Goal: Transaction & Acquisition: Purchase product/service

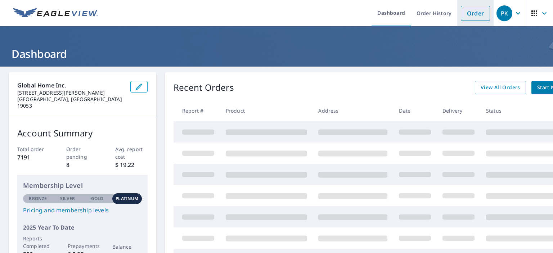
click at [470, 14] on link "Order" at bounding box center [475, 13] width 29 height 15
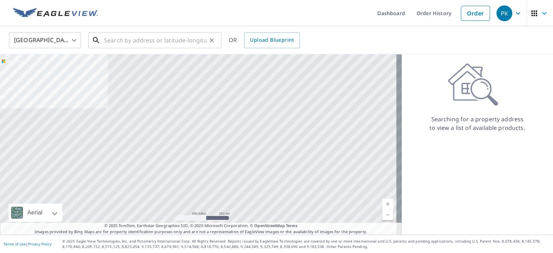
click at [144, 41] on input "text" at bounding box center [155, 40] width 103 height 20
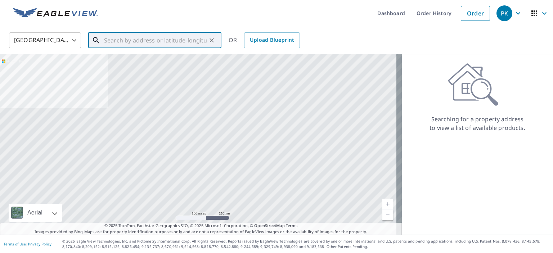
paste input "[STREET_ADDRESS]"
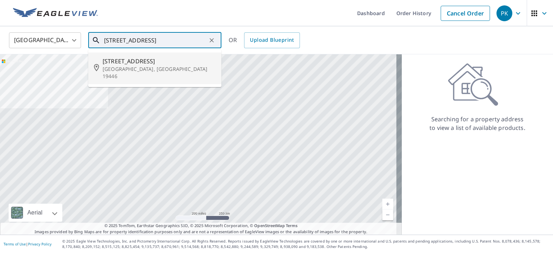
click at [140, 64] on span "[STREET_ADDRESS]" at bounding box center [159, 61] width 113 height 9
type input "[STREET_ADDRESS]"
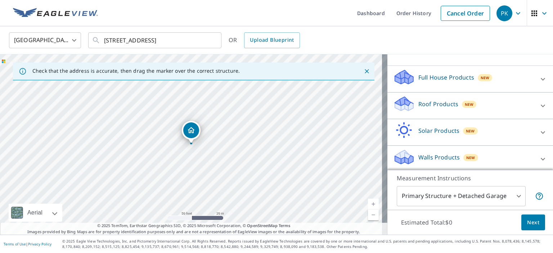
scroll to position [65, 0]
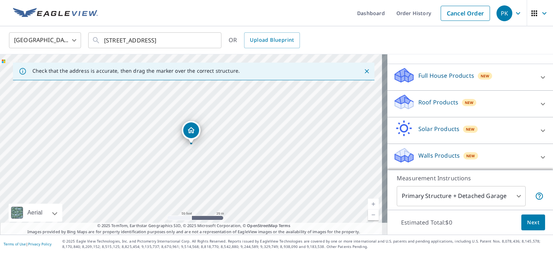
click at [462, 101] on div "New" at bounding box center [469, 102] width 15 height 7
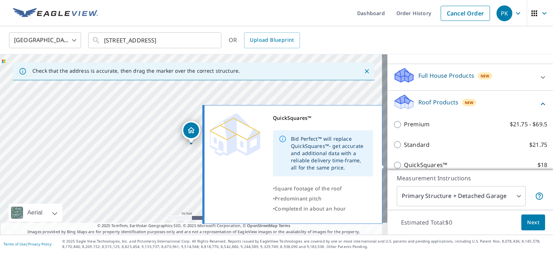
click at [419, 164] on p "QuickSquares™" at bounding box center [425, 165] width 43 height 9
click at [404, 164] on input "QuickSquares™ $18" at bounding box center [398, 165] width 11 height 9
checkbox input "true"
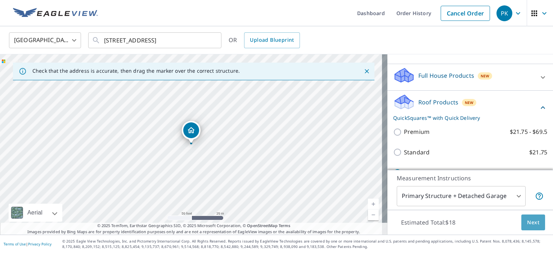
click at [529, 225] on span "Next" at bounding box center [533, 222] width 12 height 9
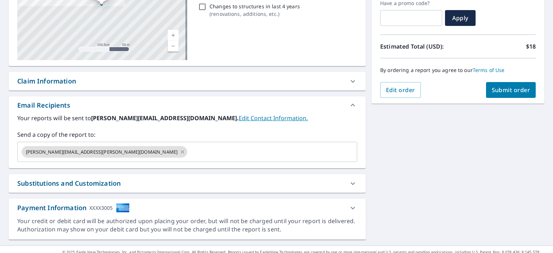
scroll to position [136, 0]
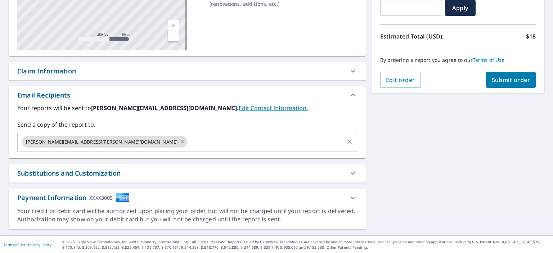
click at [188, 147] on input "text" at bounding box center [265, 142] width 155 height 14
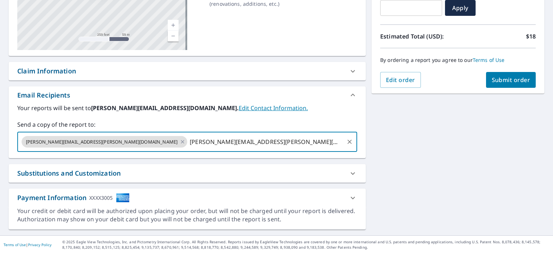
type input "[PERSON_NAME][EMAIL_ADDRESS][PERSON_NAME][DOMAIN_NAME]"
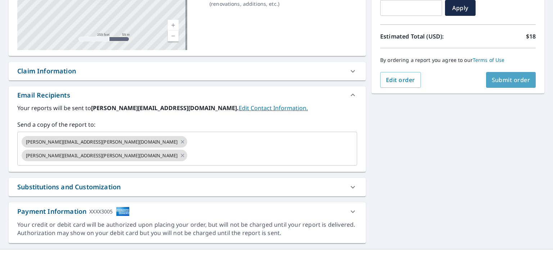
click at [529, 76] on button "Submit order" at bounding box center [511, 80] width 50 height 16
checkbox input "true"
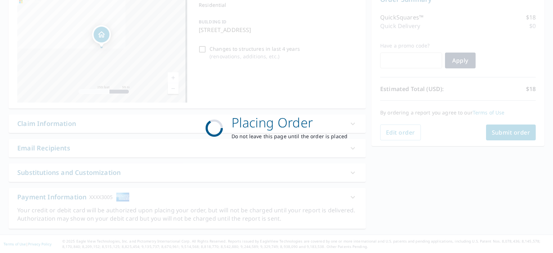
scroll to position [83, 0]
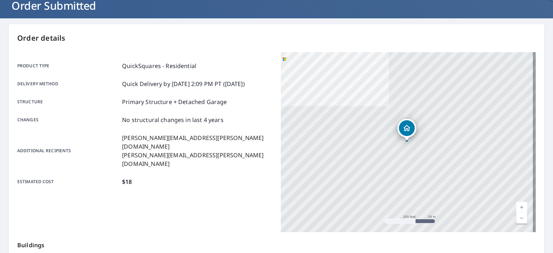
scroll to position [144, 0]
